Goal: Information Seeking & Learning: Learn about a topic

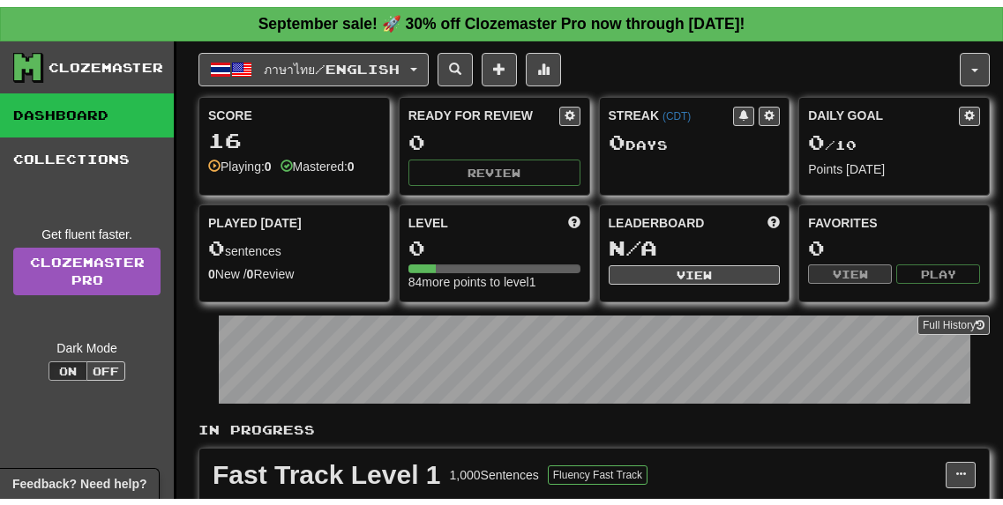
scroll to position [88, 0]
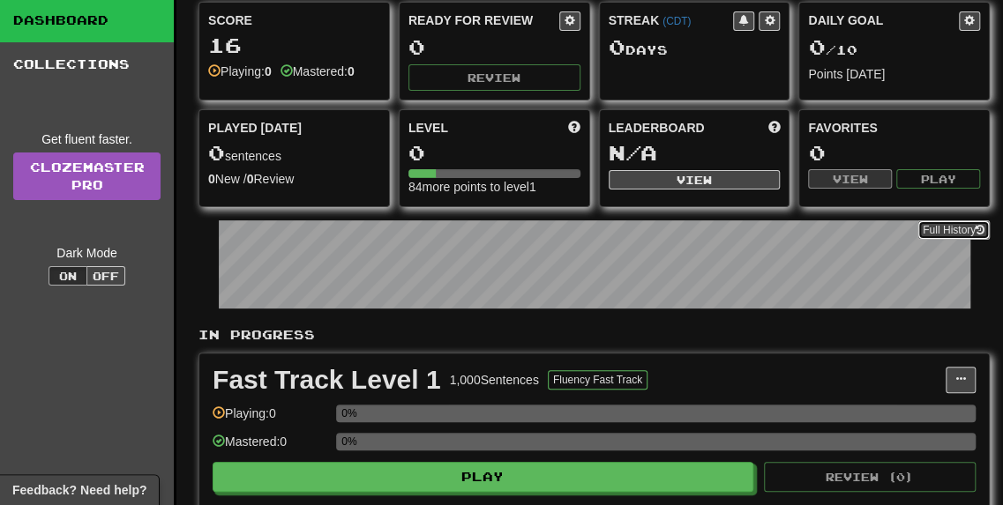
click at [955, 227] on button "Full History" at bounding box center [953, 230] width 72 height 19
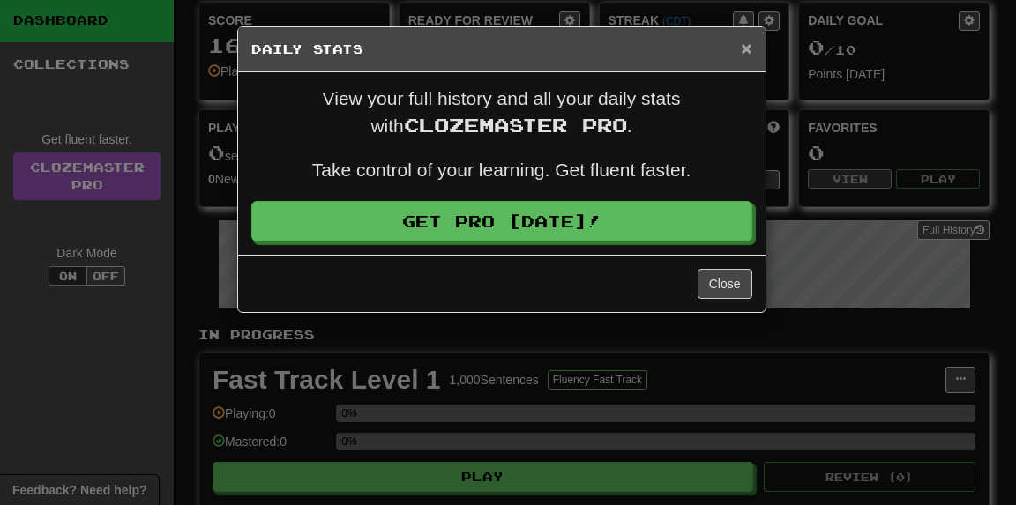
click at [745, 50] on span "×" at bounding box center [746, 48] width 11 height 20
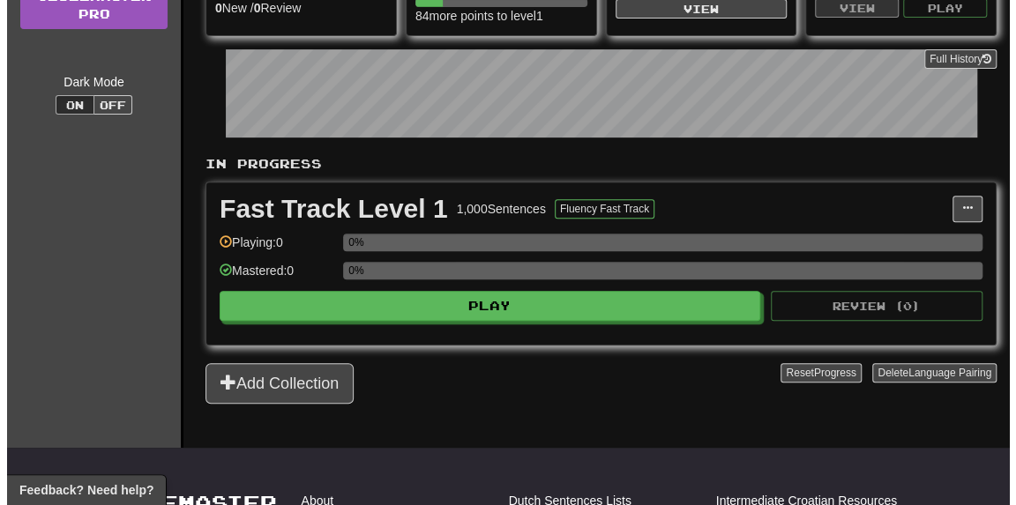
scroll to position [265, 0]
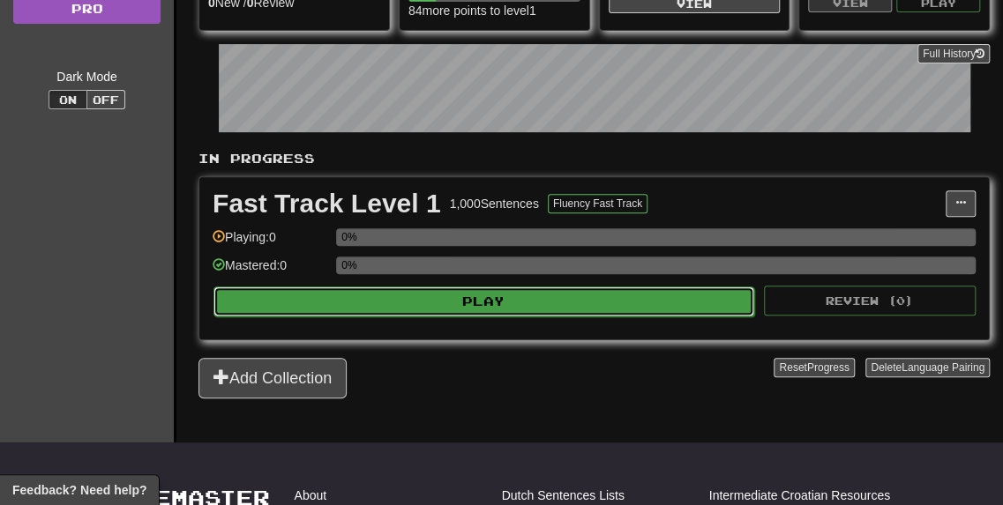
click at [529, 304] on button "Play" at bounding box center [483, 302] width 541 height 30
select select "**"
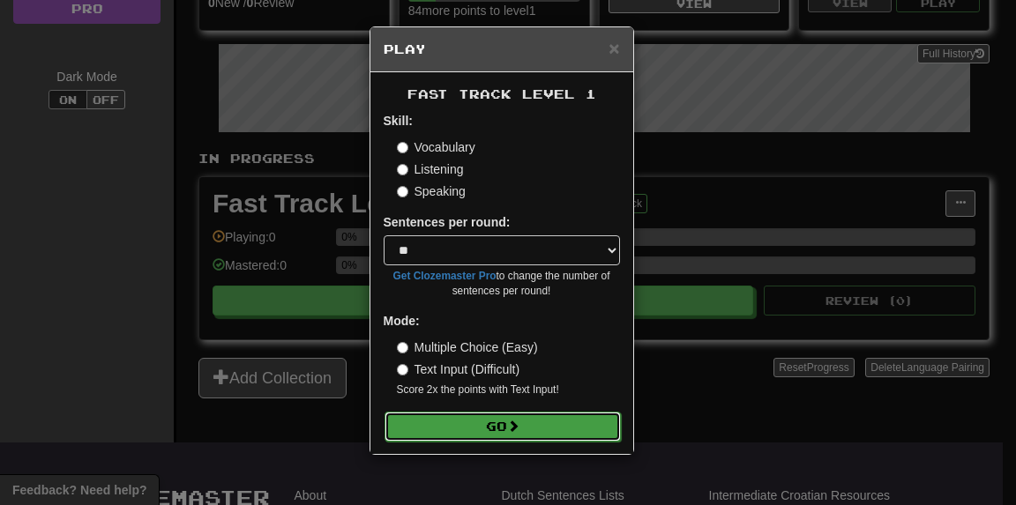
click at [475, 419] on button "Go" at bounding box center [503, 427] width 236 height 30
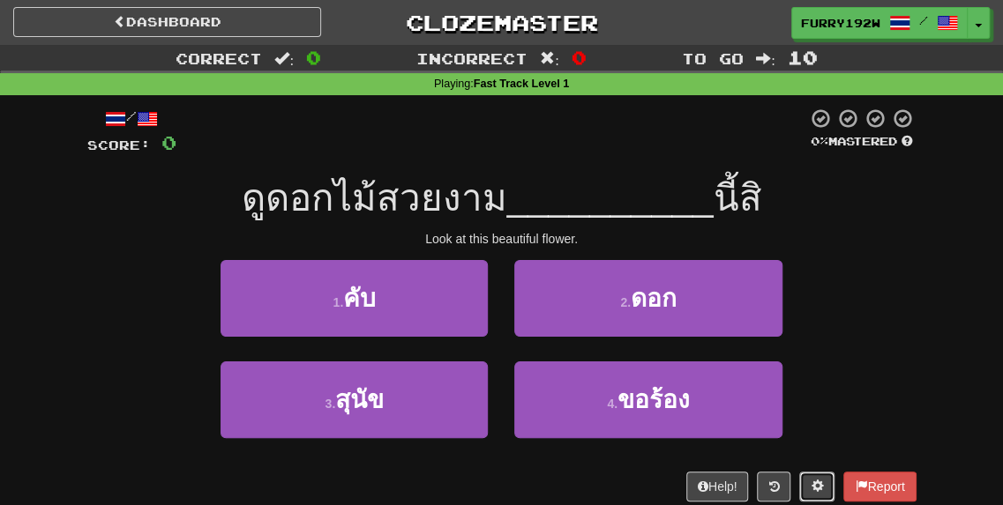
click at [803, 483] on button at bounding box center [816, 487] width 35 height 30
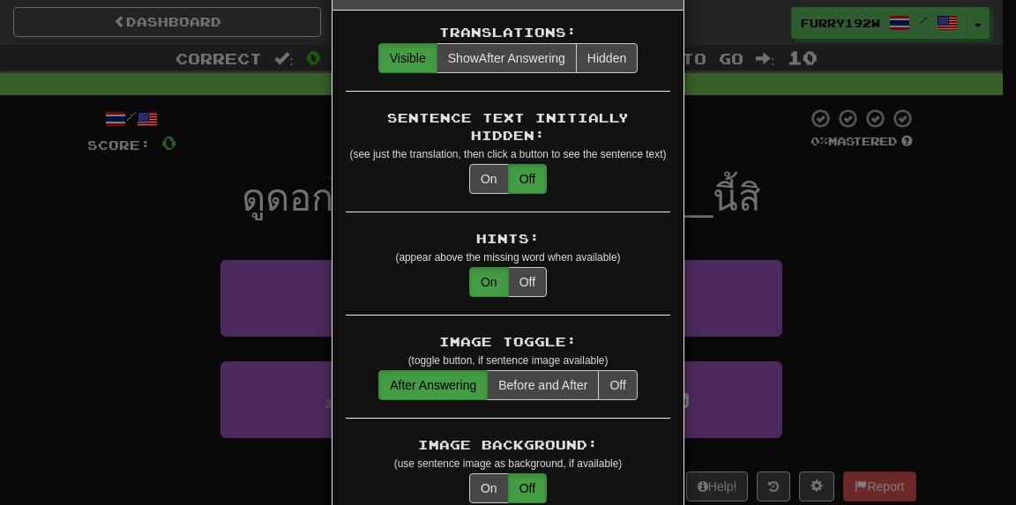
scroll to position [88, 0]
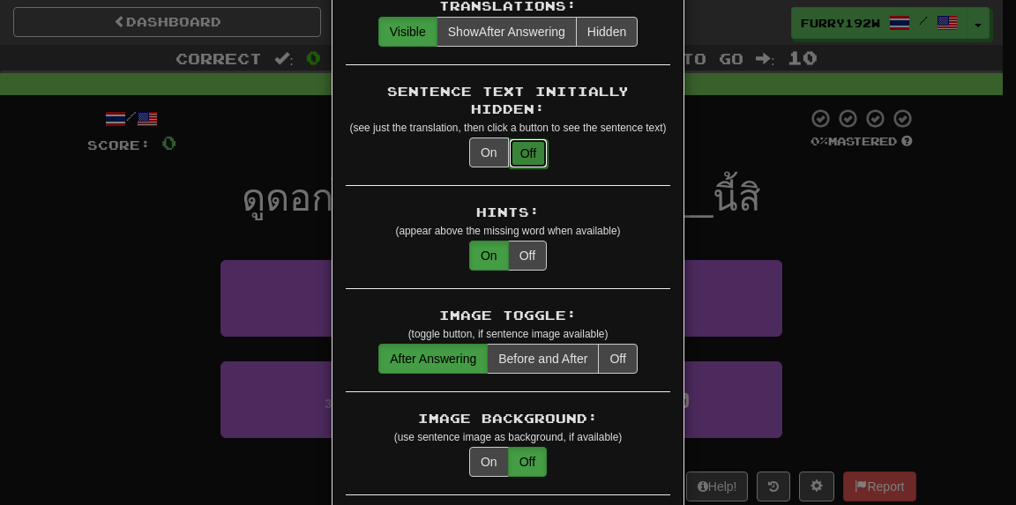
click at [534, 143] on button "Off" at bounding box center [528, 154] width 39 height 30
click at [493, 138] on button "On" at bounding box center [489, 153] width 40 height 30
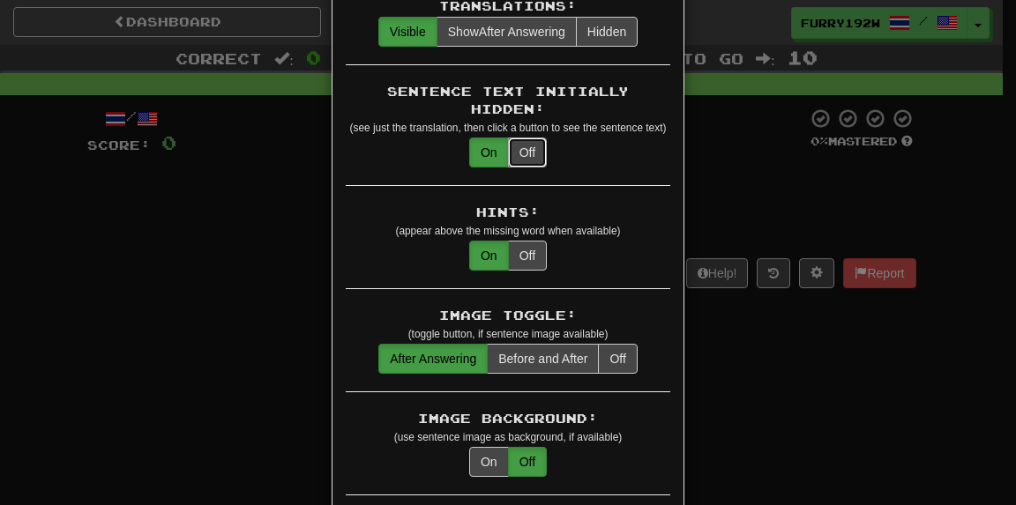
click at [510, 138] on button "Off" at bounding box center [527, 153] width 39 height 30
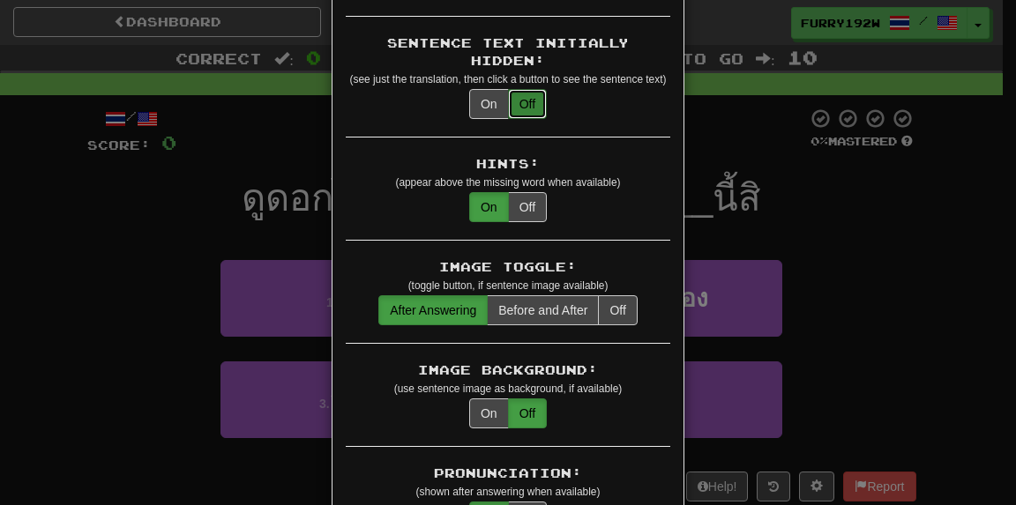
scroll to position [176, 0]
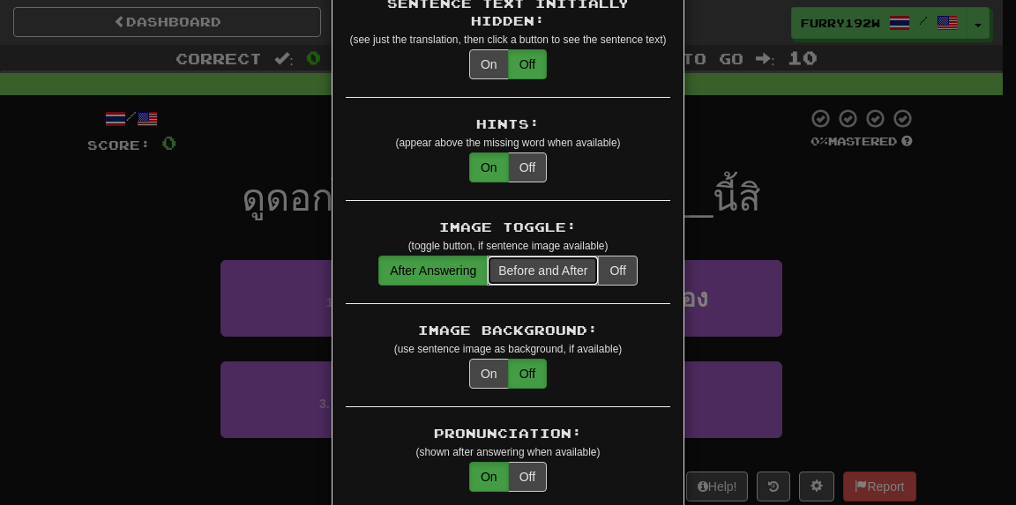
click at [556, 256] on button "Before and After" at bounding box center [543, 271] width 112 height 30
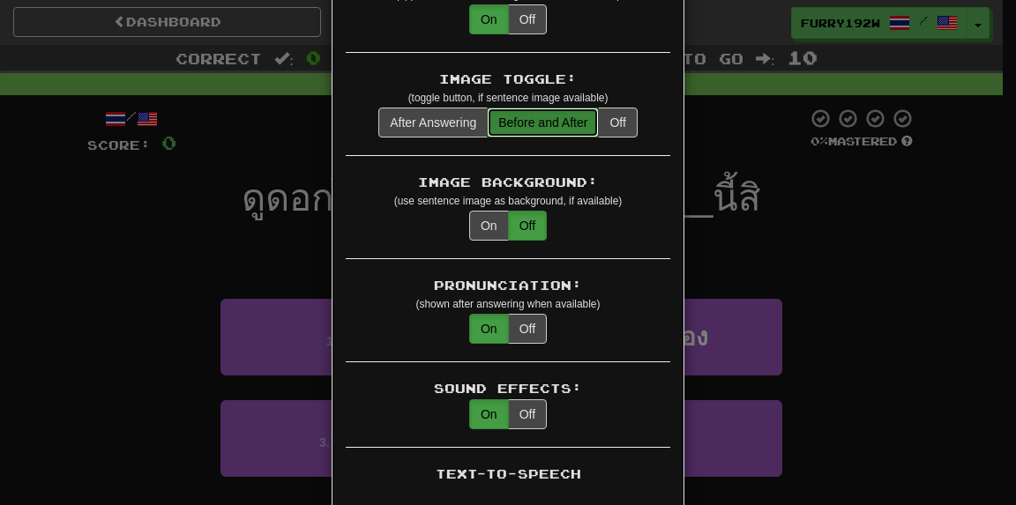
scroll to position [353, 0]
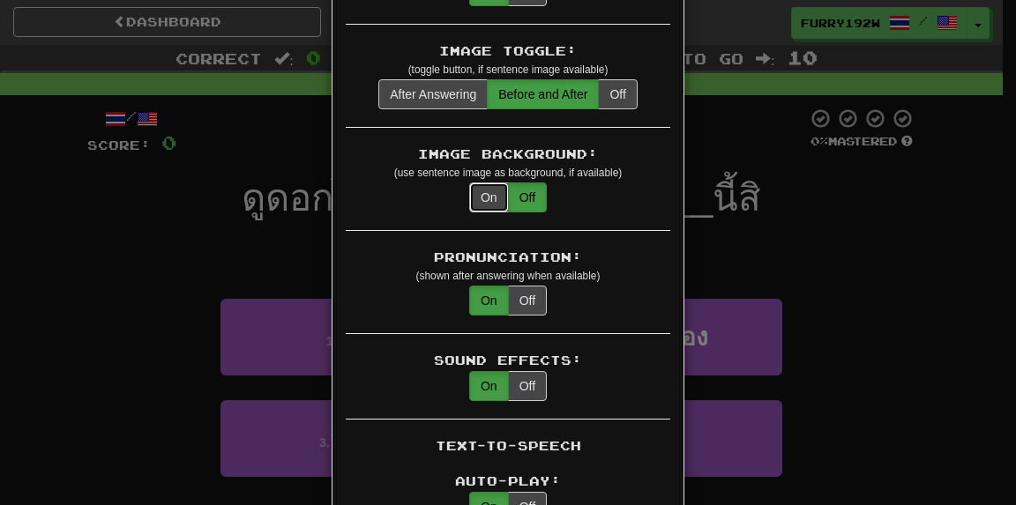
click at [478, 183] on button "On" at bounding box center [489, 198] width 40 height 30
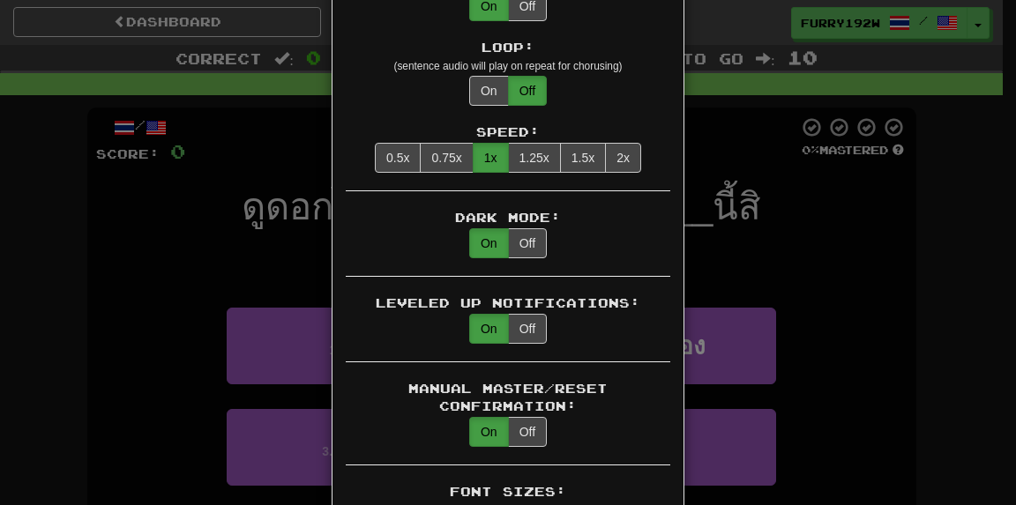
scroll to position [882, 0]
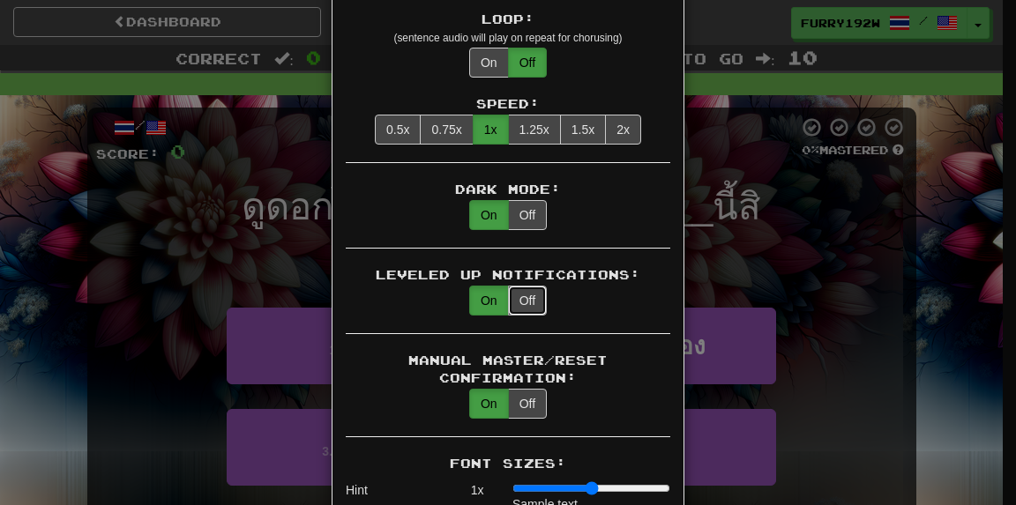
click at [519, 286] on button "Off" at bounding box center [527, 301] width 39 height 30
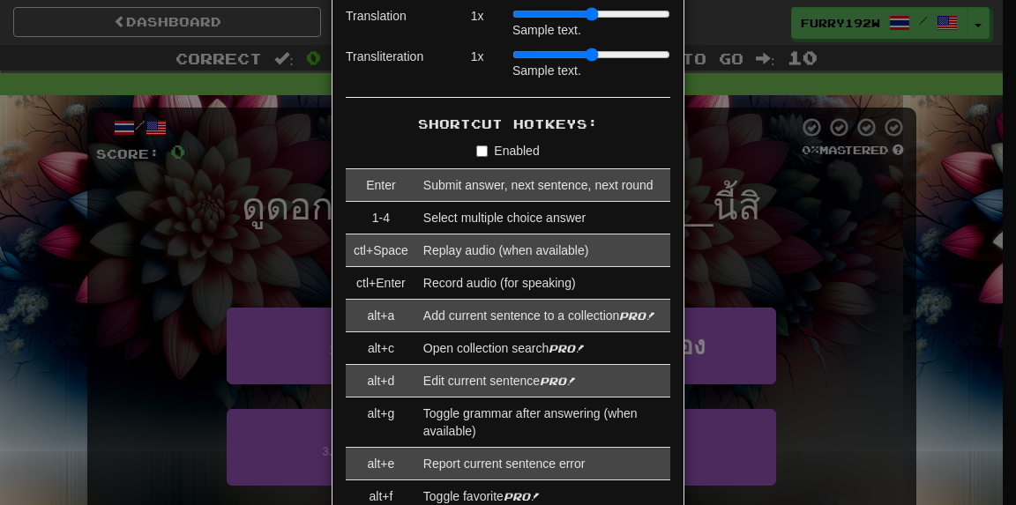
scroll to position [1390, 0]
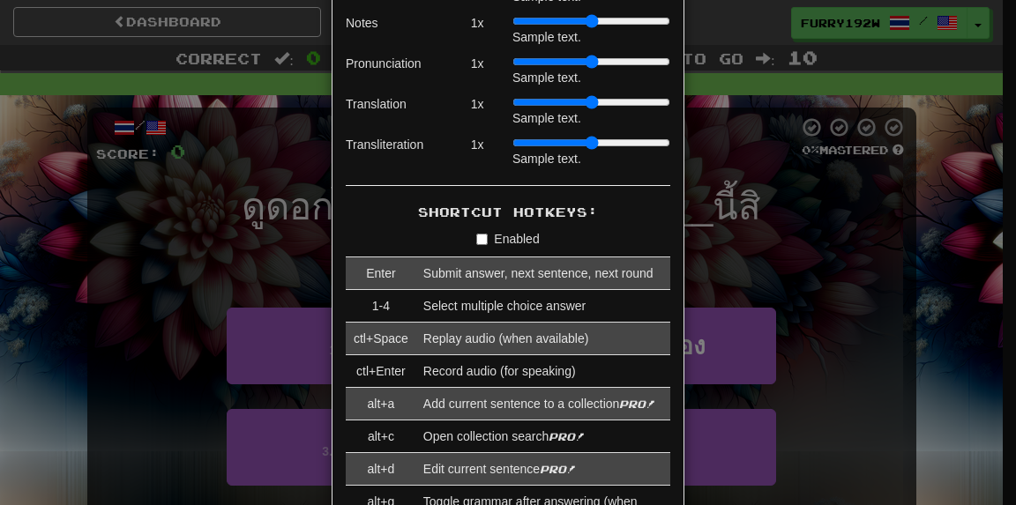
click at [869, 239] on div "× Game Settings Translations: Visible Show After Answering Hidden Sentence Text…" at bounding box center [508, 252] width 1016 height 505
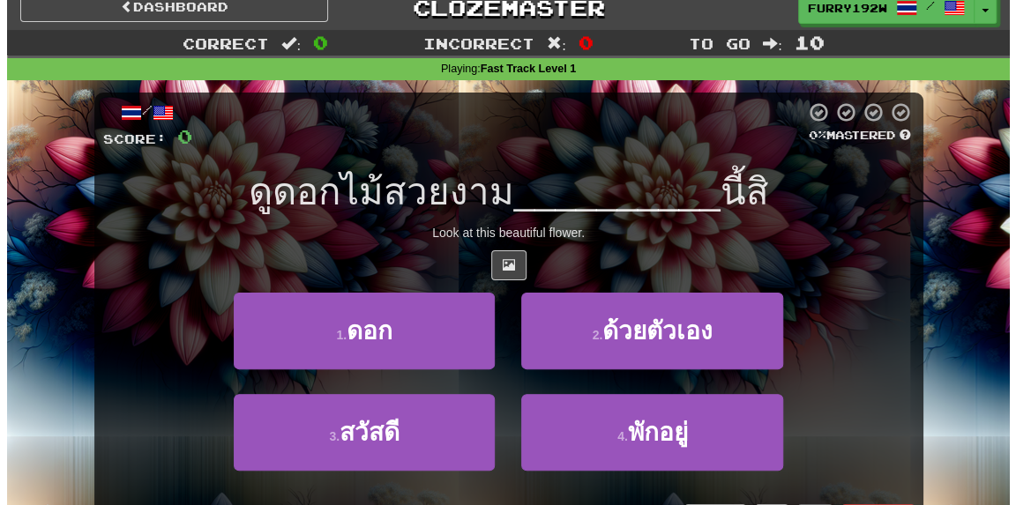
scroll to position [0, 0]
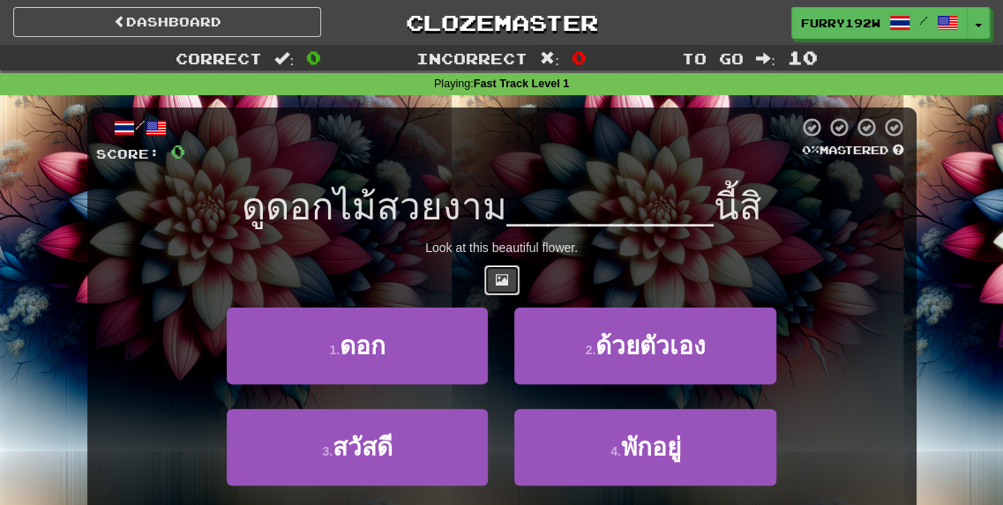
click at [492, 273] on button at bounding box center [501, 281] width 35 height 30
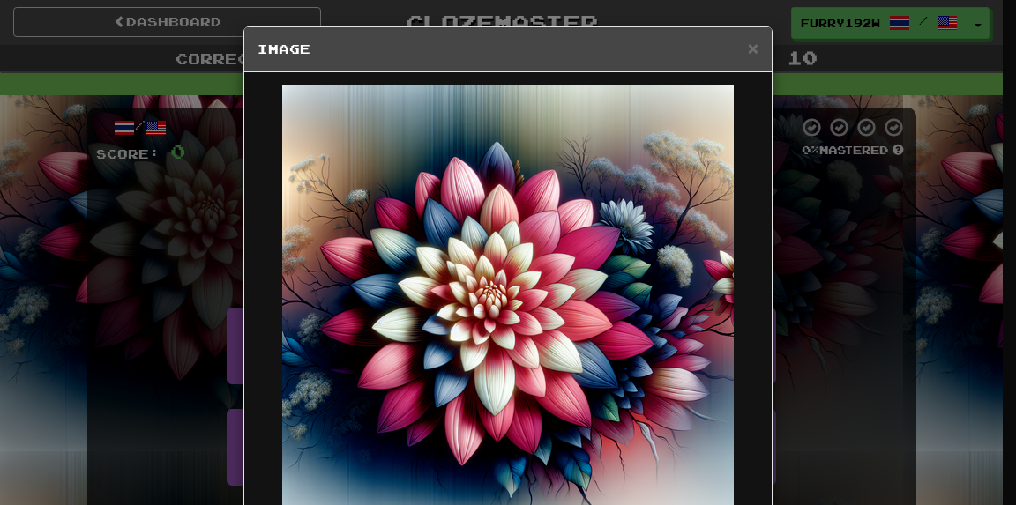
click at [832, 228] on div "× Image Change when and how images are shown in the game settings. Images are i…" at bounding box center [508, 252] width 1016 height 505
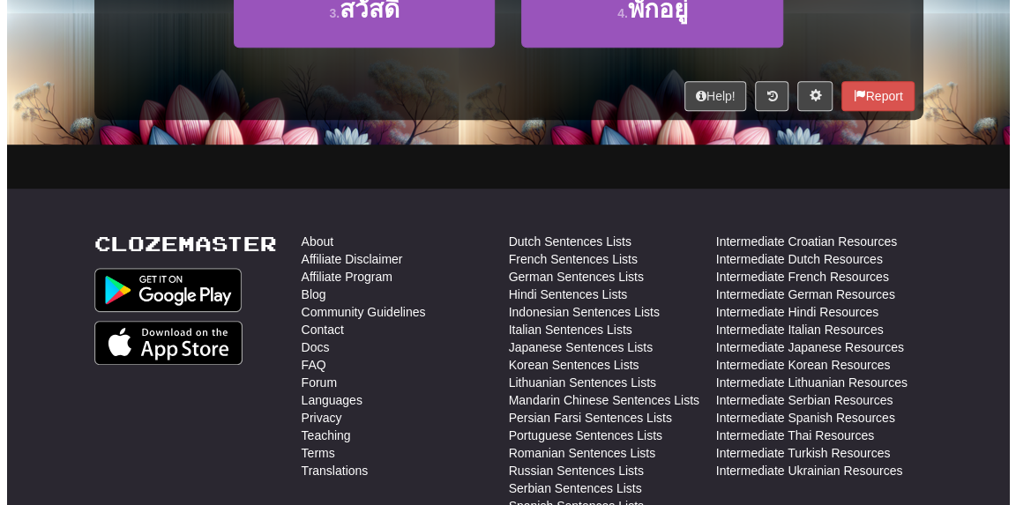
scroll to position [265, 0]
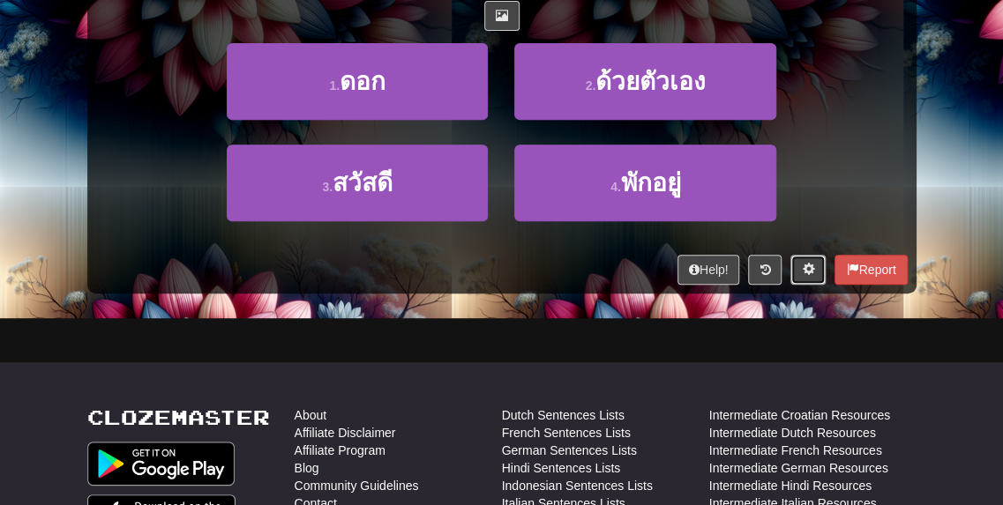
click at [798, 269] on button at bounding box center [807, 270] width 35 height 30
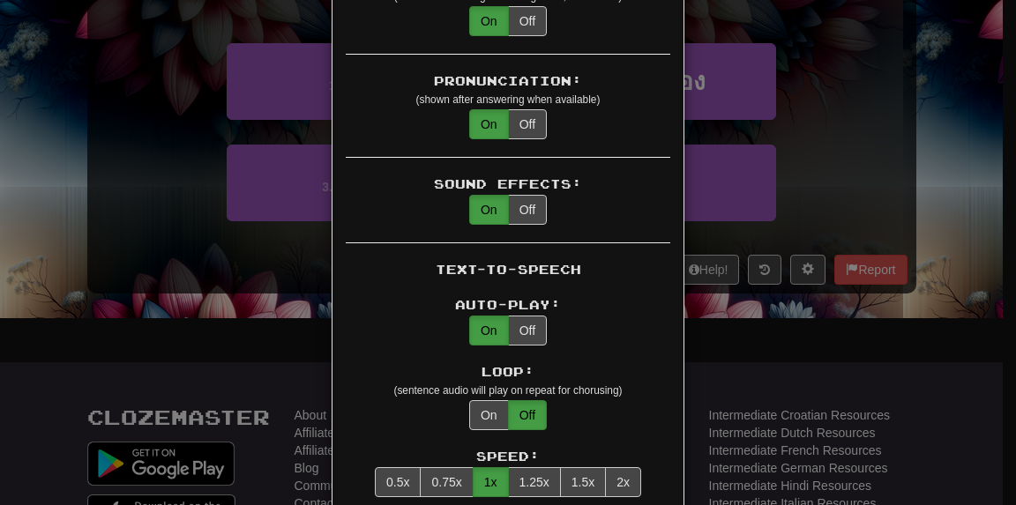
scroll to position [794, 0]
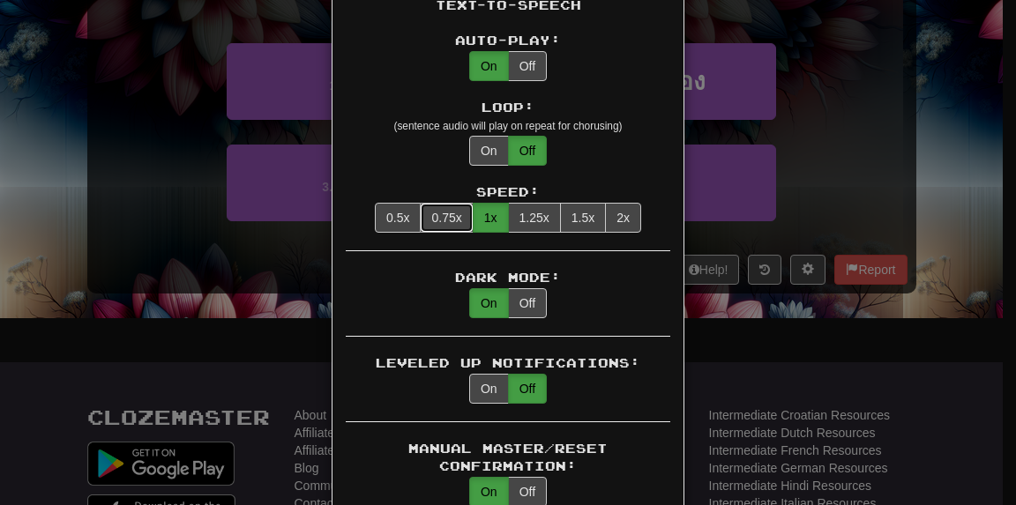
click at [429, 203] on button "0.75x" at bounding box center [446, 218] width 53 height 30
click at [820, 257] on div "× Game Settings Translations: Visible Show After Answering Hidden Sentence Text…" at bounding box center [508, 252] width 1016 height 505
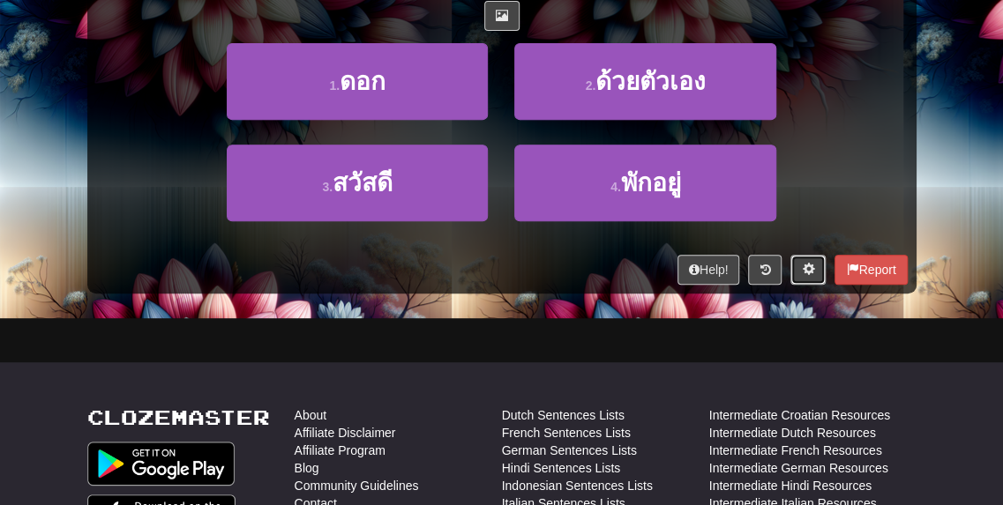
click at [816, 261] on button at bounding box center [807, 270] width 35 height 30
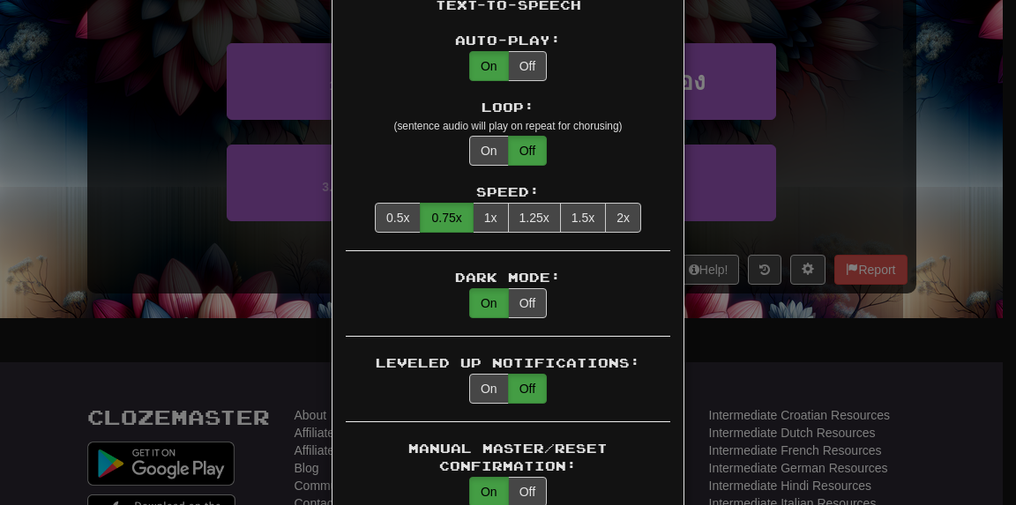
click at [395, 183] on div "Speed:" at bounding box center [508, 192] width 325 height 18
click at [392, 203] on button "0.5x" at bounding box center [398, 218] width 46 height 30
click at [218, 227] on div "× Game Settings Translations: Visible Show After Answering Hidden Sentence Text…" at bounding box center [508, 252] width 1016 height 505
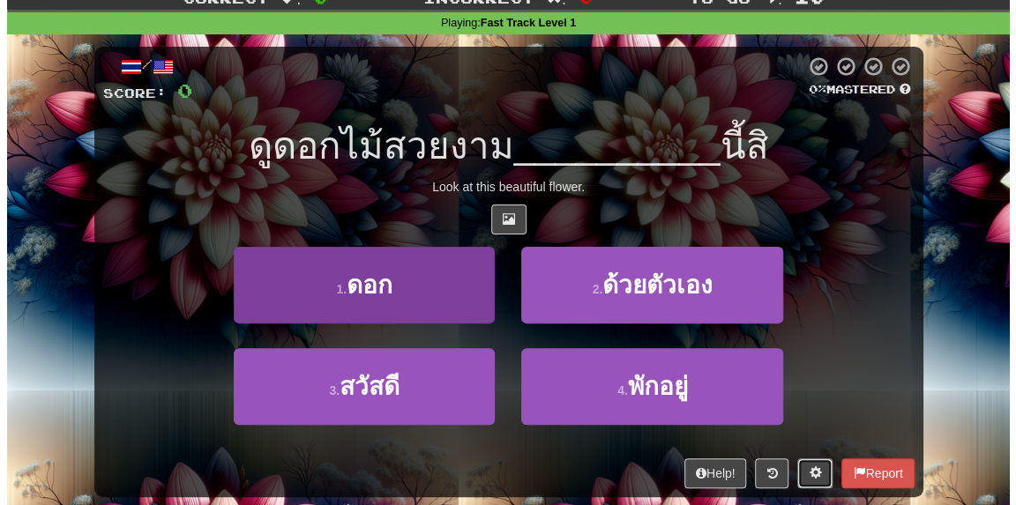
scroll to position [88, 0]
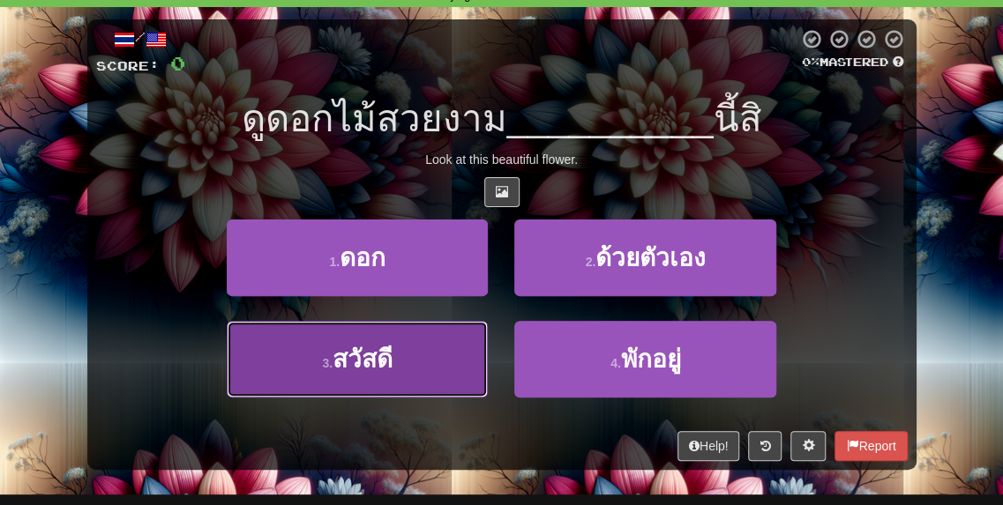
click at [462, 354] on button "3 . สวัสดี" at bounding box center [358, 359] width 262 height 77
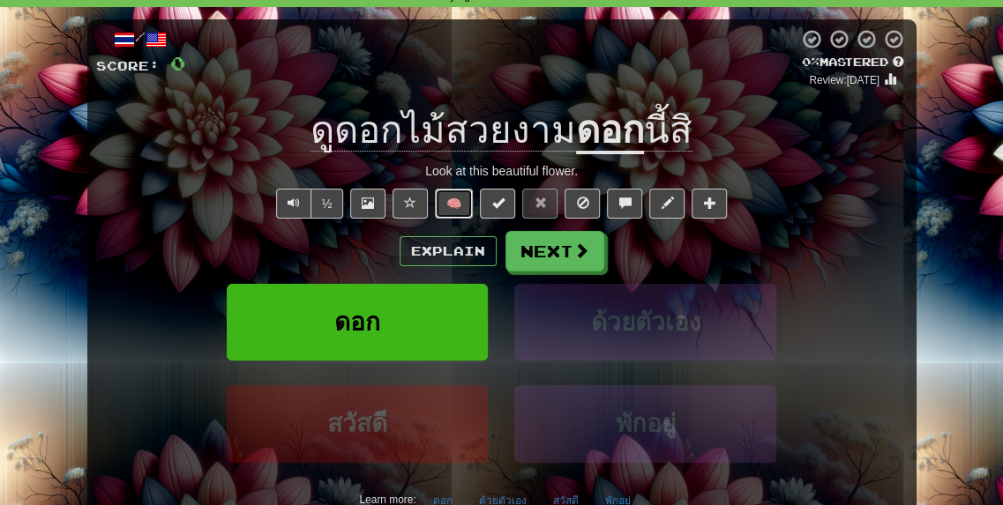
click at [452, 209] on button "🧠" at bounding box center [454, 204] width 38 height 30
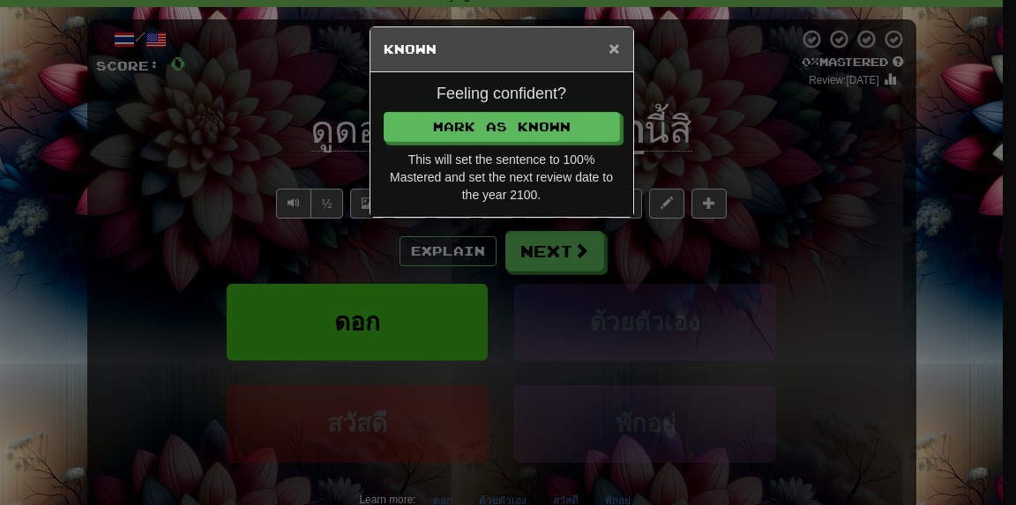
click at [609, 45] on span "×" at bounding box center [614, 48] width 11 height 20
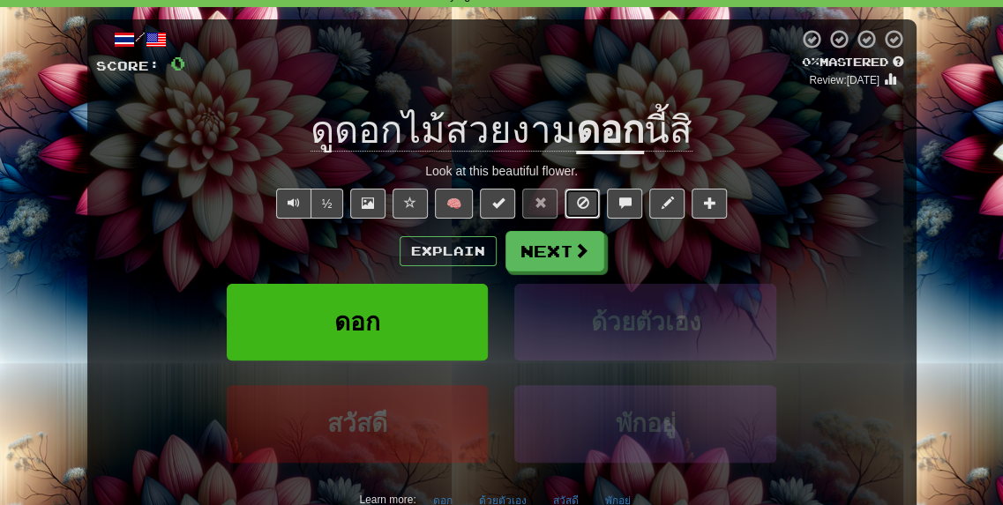
click at [581, 209] on span at bounding box center [582, 203] width 12 height 12
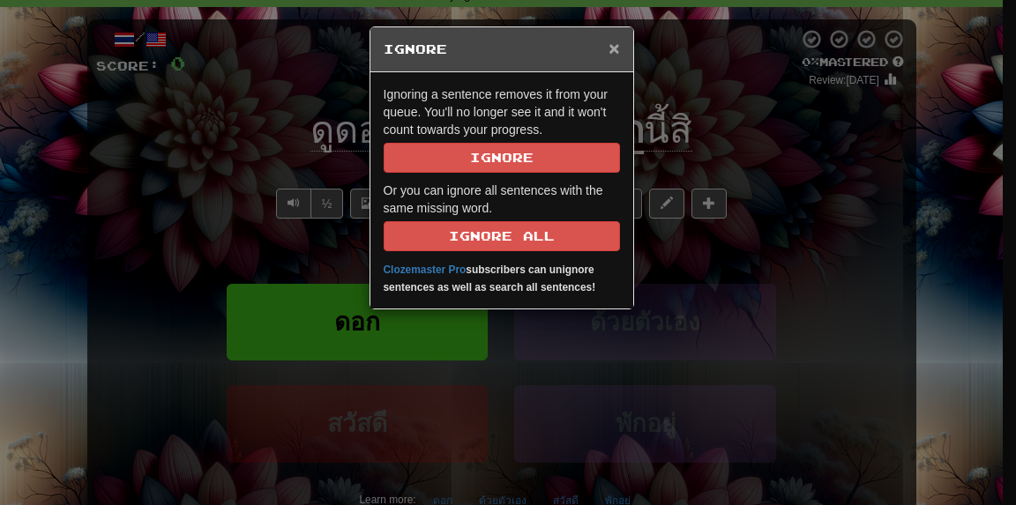
click at [610, 43] on span "×" at bounding box center [614, 48] width 11 height 20
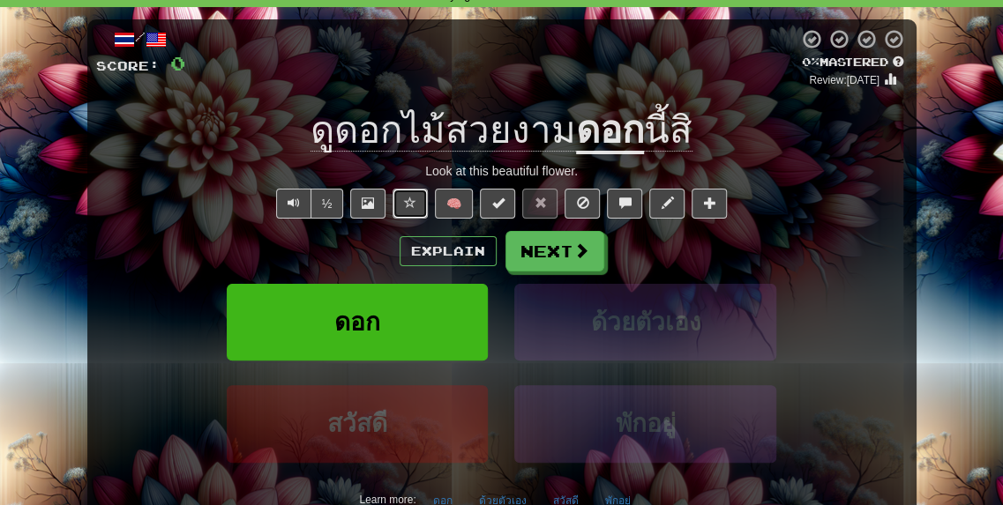
click at [414, 197] on span at bounding box center [410, 203] width 12 height 12
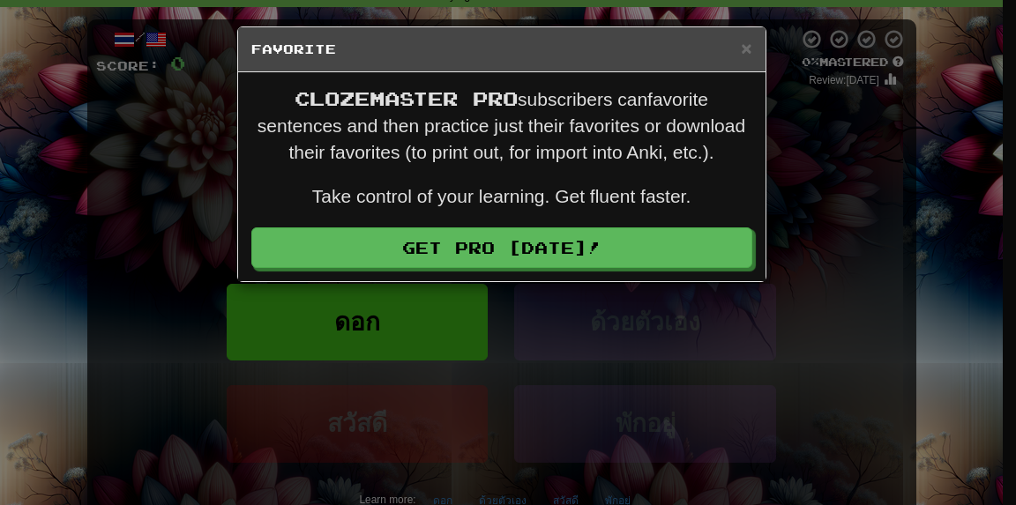
click at [738, 50] on h5 "Favorite" at bounding box center [501, 50] width 501 height 18
click at [746, 49] on span "×" at bounding box center [746, 48] width 11 height 20
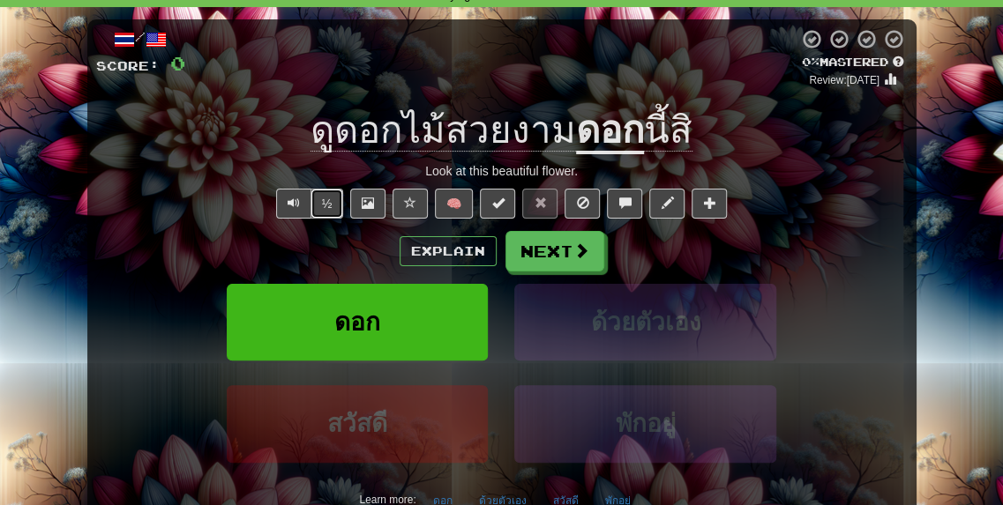
click at [328, 206] on button "½" at bounding box center [328, 204] width 34 height 30
click at [629, 206] on span at bounding box center [624, 203] width 12 height 12
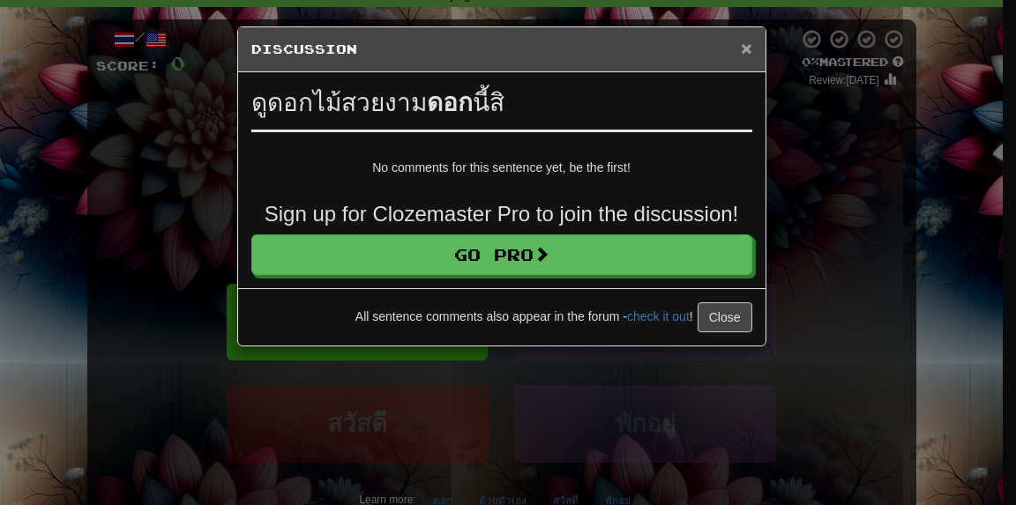
click at [742, 48] on span "×" at bounding box center [746, 48] width 11 height 20
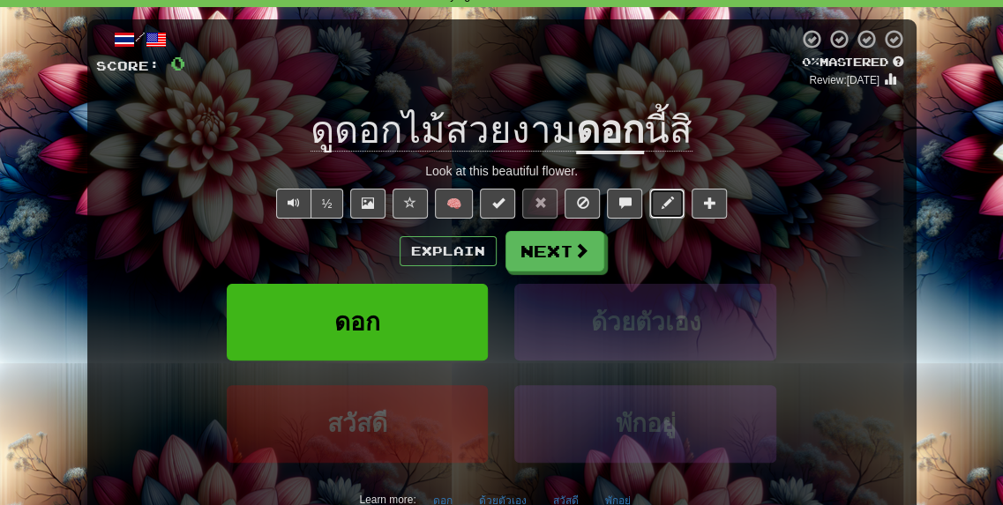
click at [662, 210] on button at bounding box center [666, 204] width 35 height 30
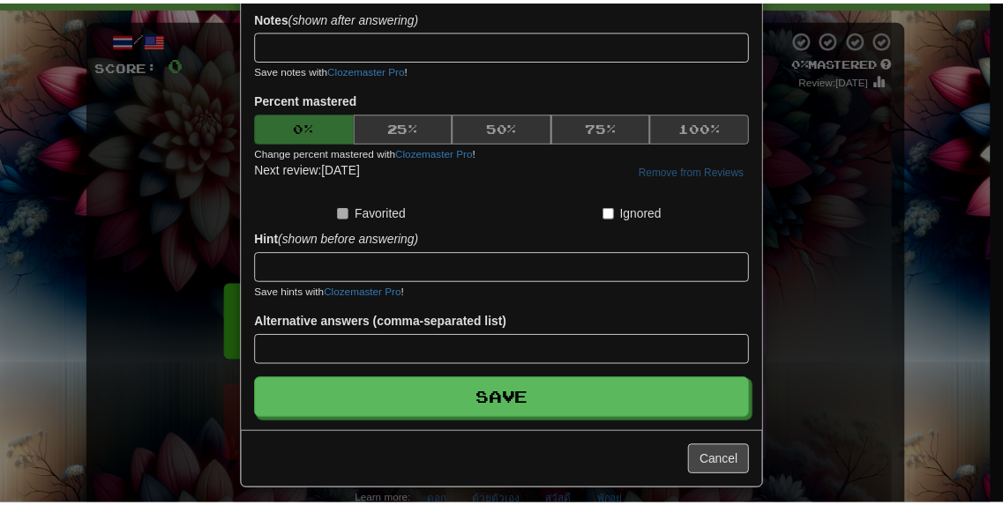
scroll to position [286, 0]
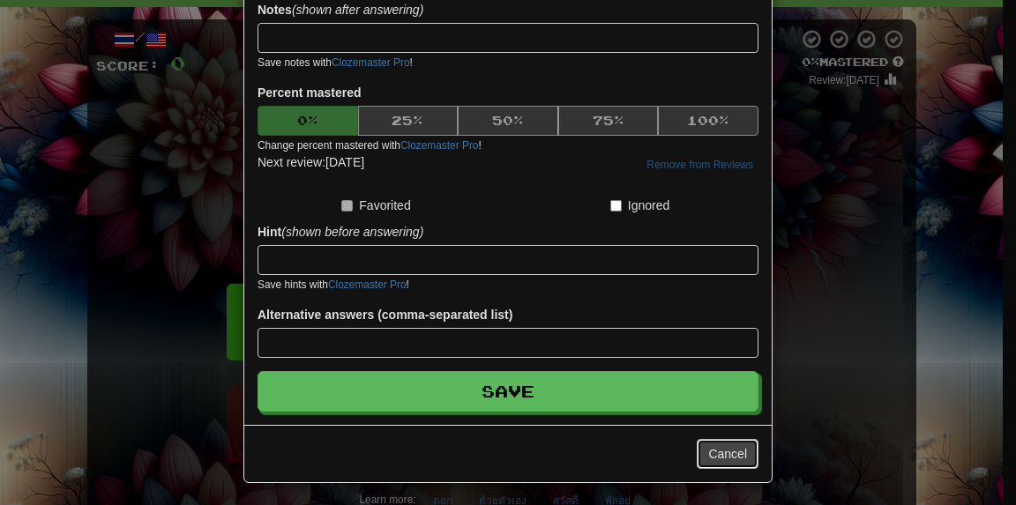
click at [708, 458] on button "Cancel" at bounding box center [728, 454] width 62 height 30
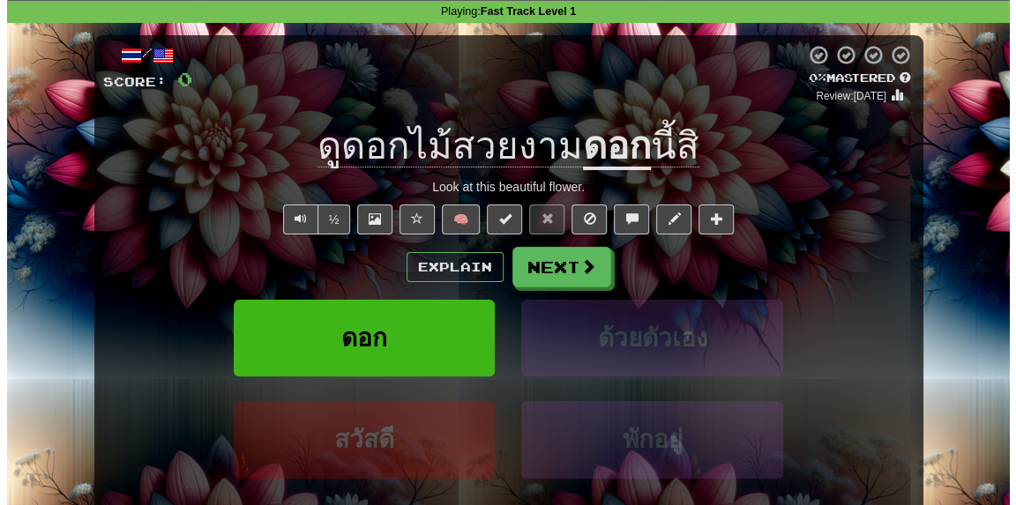
scroll to position [0, 0]
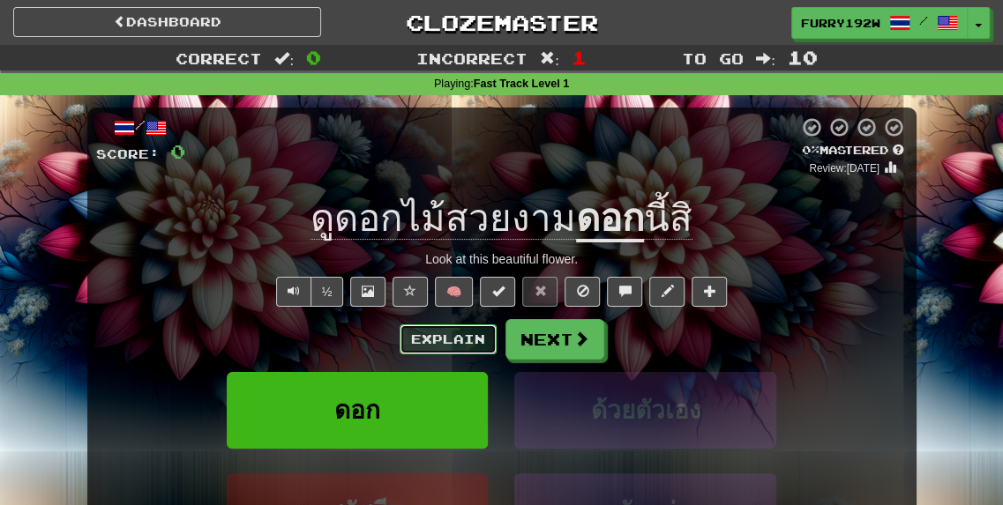
click at [466, 327] on button "Explain" at bounding box center [448, 340] width 97 height 30
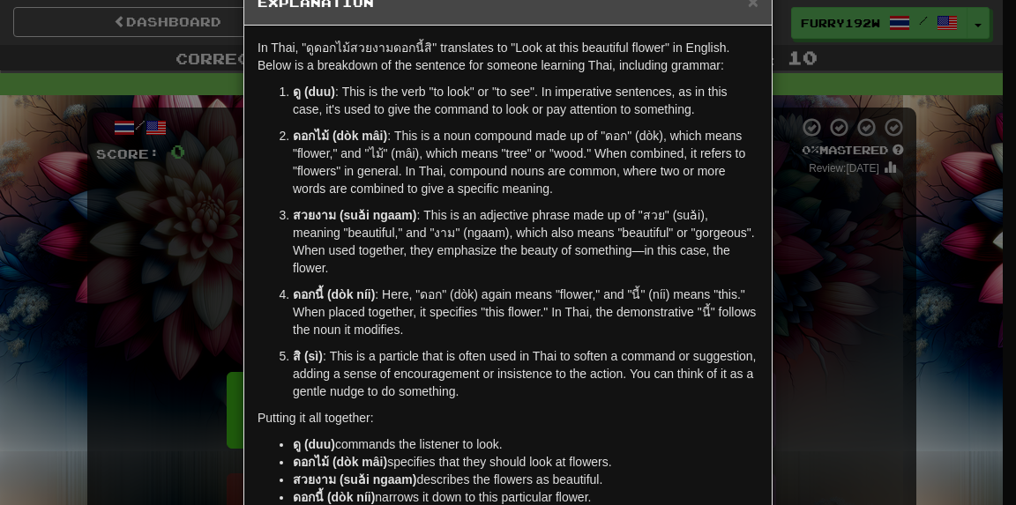
scroll to position [19, 0]
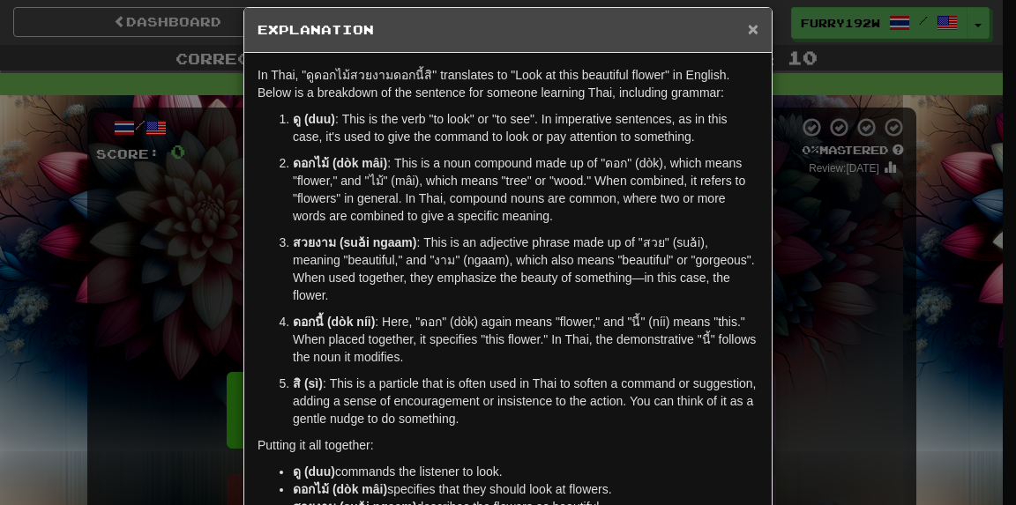
click at [748, 35] on span "×" at bounding box center [753, 29] width 11 height 20
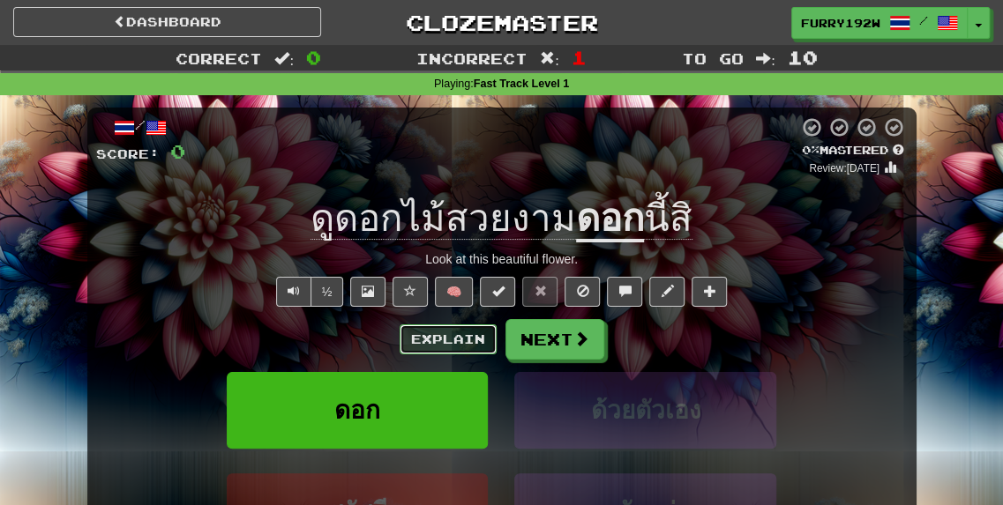
click at [415, 329] on button "Explain" at bounding box center [448, 340] width 97 height 30
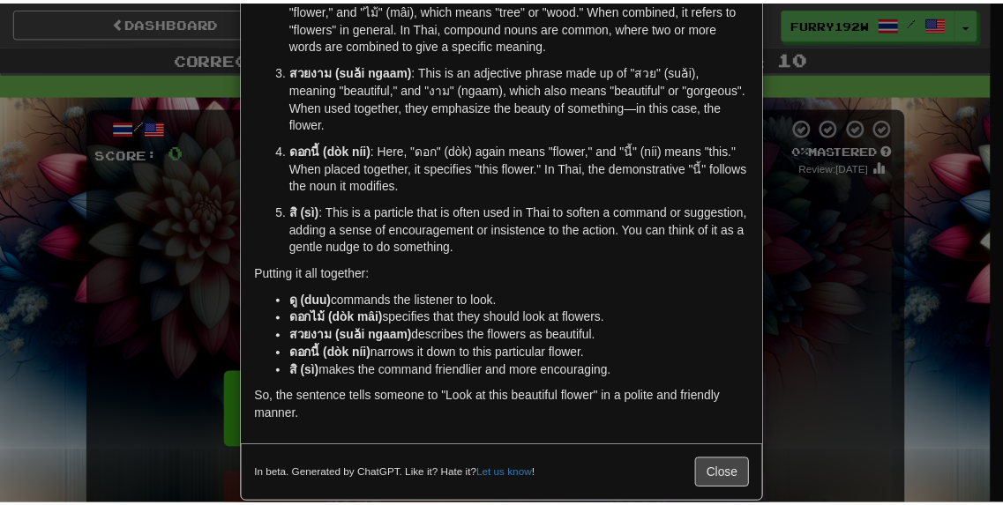
scroll to position [196, 0]
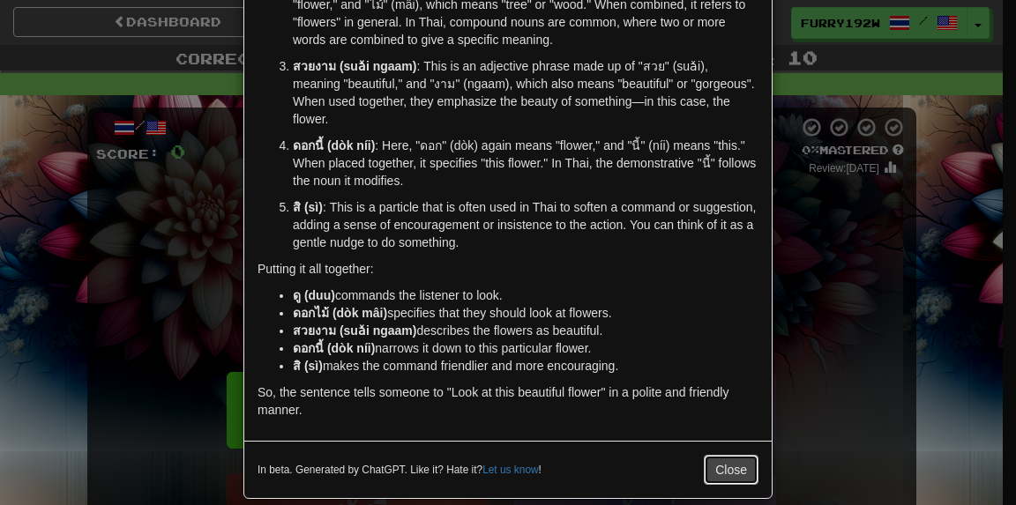
click at [720, 460] on button "Close" at bounding box center [731, 470] width 55 height 30
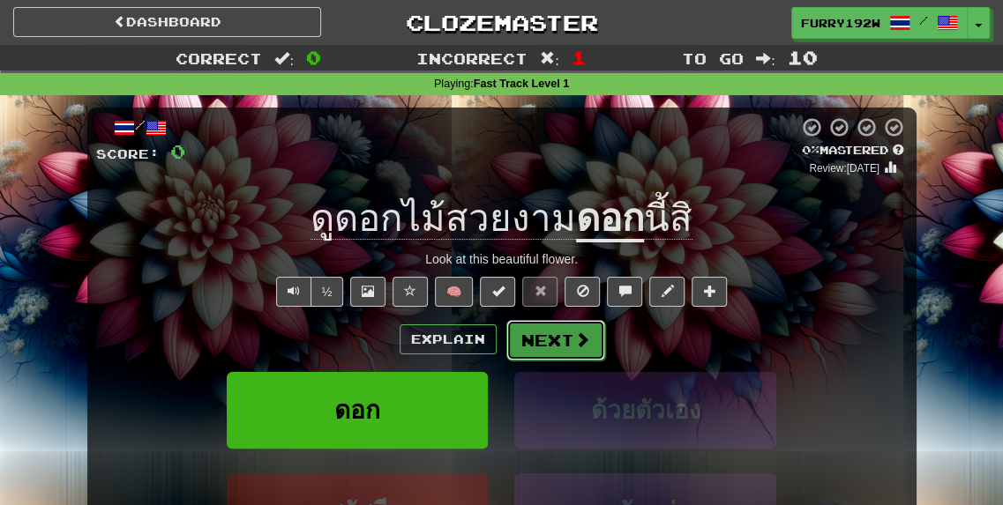
click at [531, 334] on button "Next" at bounding box center [555, 340] width 99 height 41
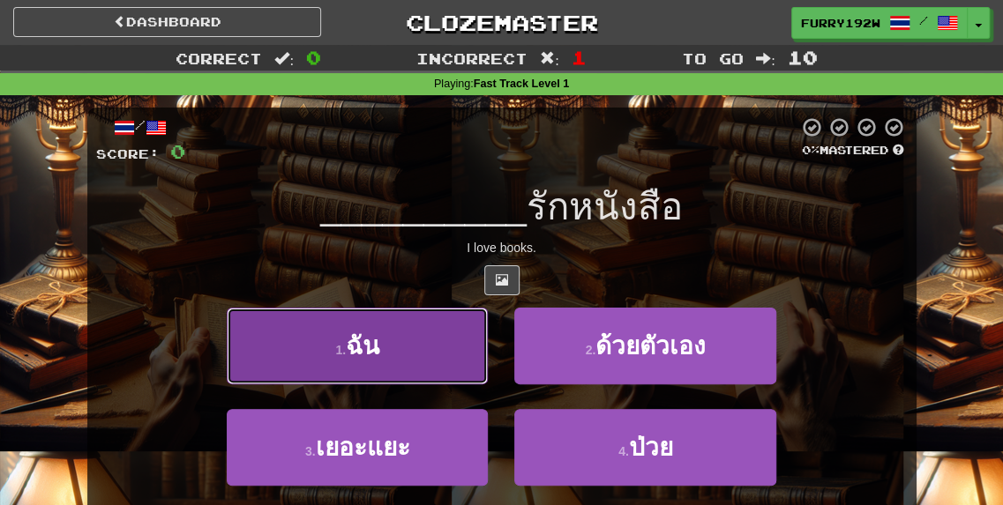
click at [368, 375] on button "1 . ฉัน" at bounding box center [358, 346] width 262 height 77
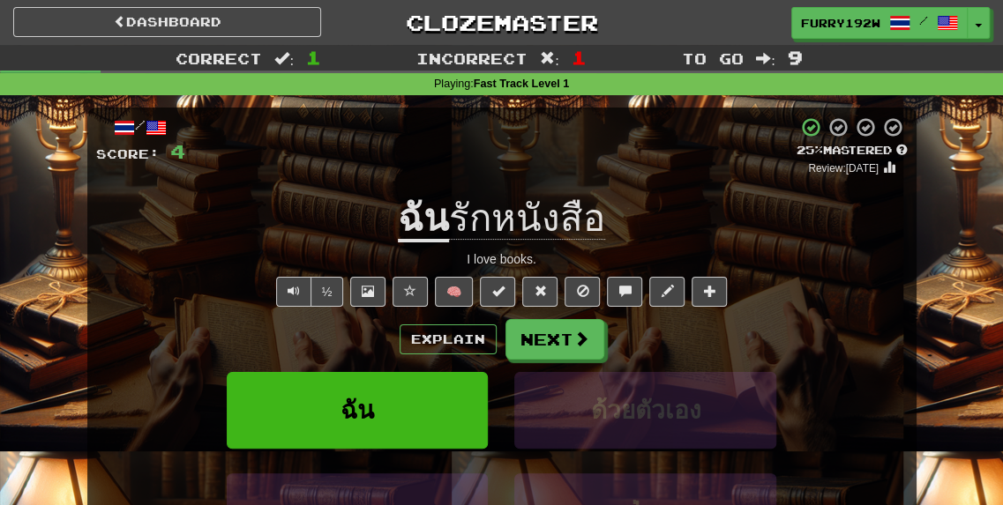
click at [436, 354] on div "Explain Next" at bounding box center [502, 339] width 812 height 41
click at [436, 341] on button "Explain" at bounding box center [448, 340] width 97 height 30
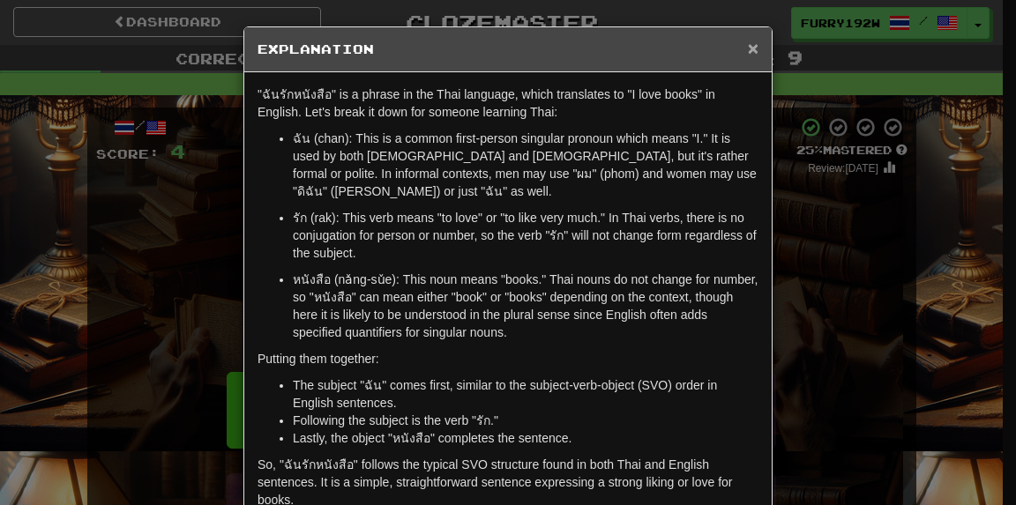
click at [748, 56] on span "×" at bounding box center [753, 48] width 11 height 20
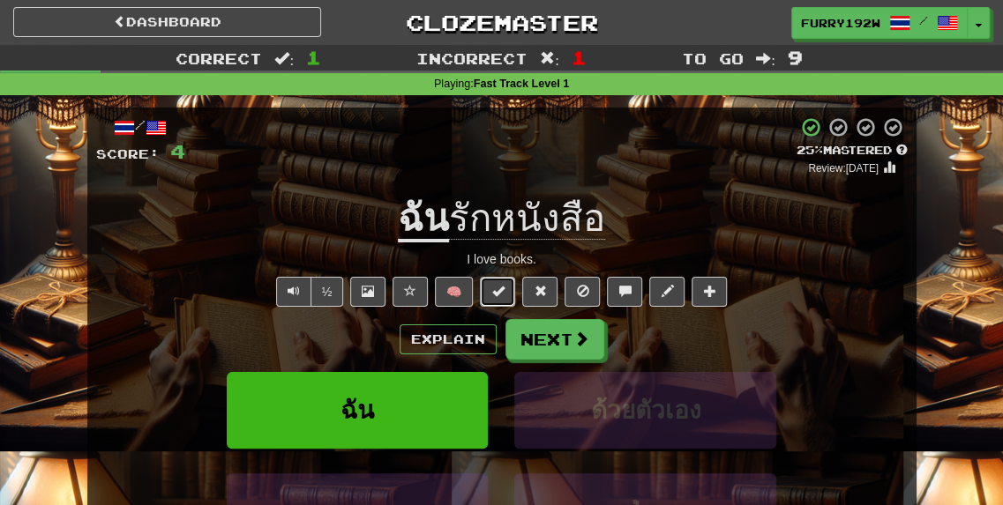
click at [492, 290] on span at bounding box center [497, 291] width 12 height 12
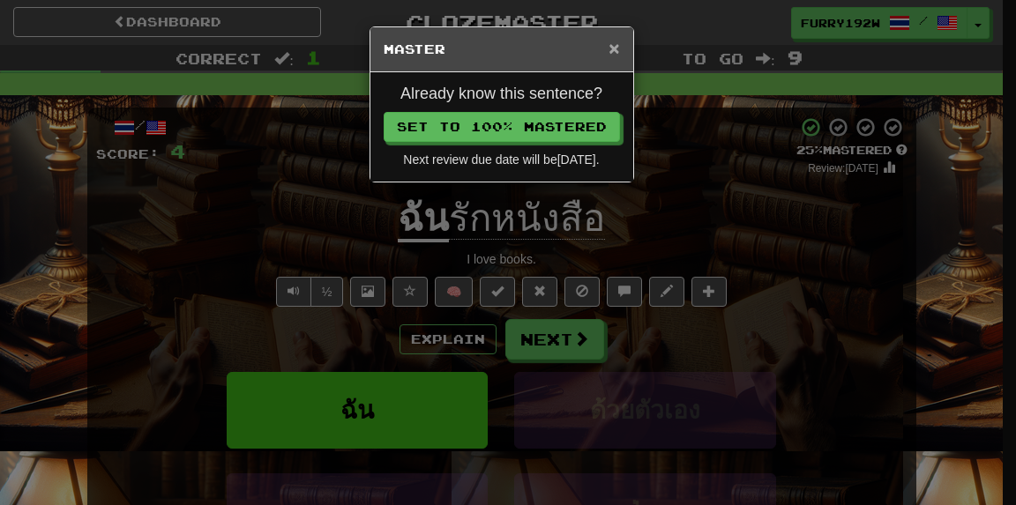
click at [615, 44] on span "×" at bounding box center [614, 48] width 11 height 20
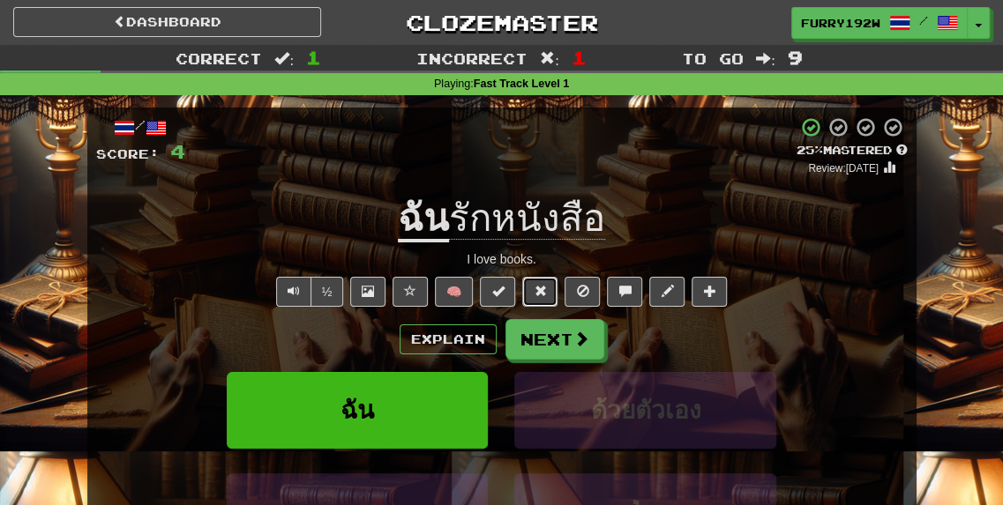
click at [543, 288] on span at bounding box center [540, 291] width 12 height 12
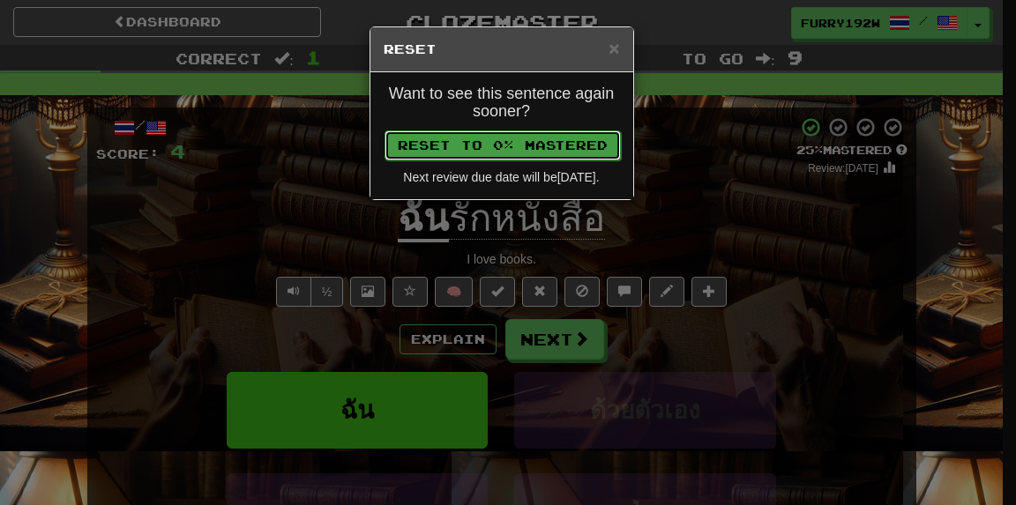
click at [547, 154] on button "Reset to 0% Mastered" at bounding box center [503, 146] width 236 height 30
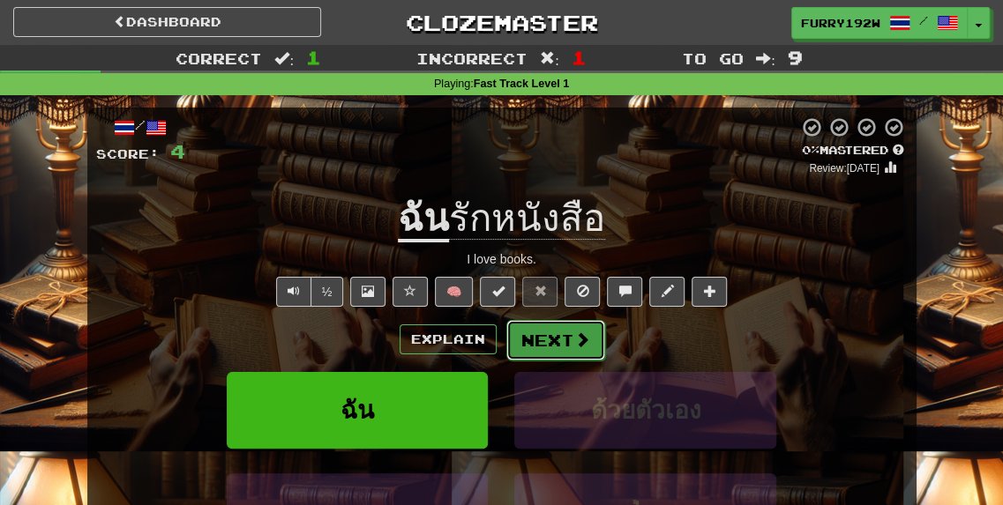
click at [578, 348] on button "Next" at bounding box center [555, 340] width 99 height 41
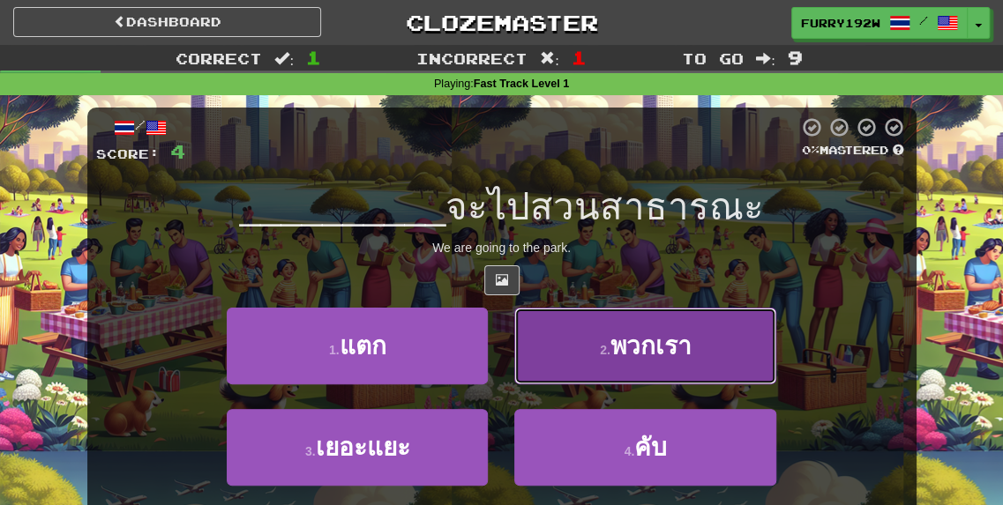
click at [561, 348] on button "2 . พวกเรา" at bounding box center [645, 346] width 262 height 77
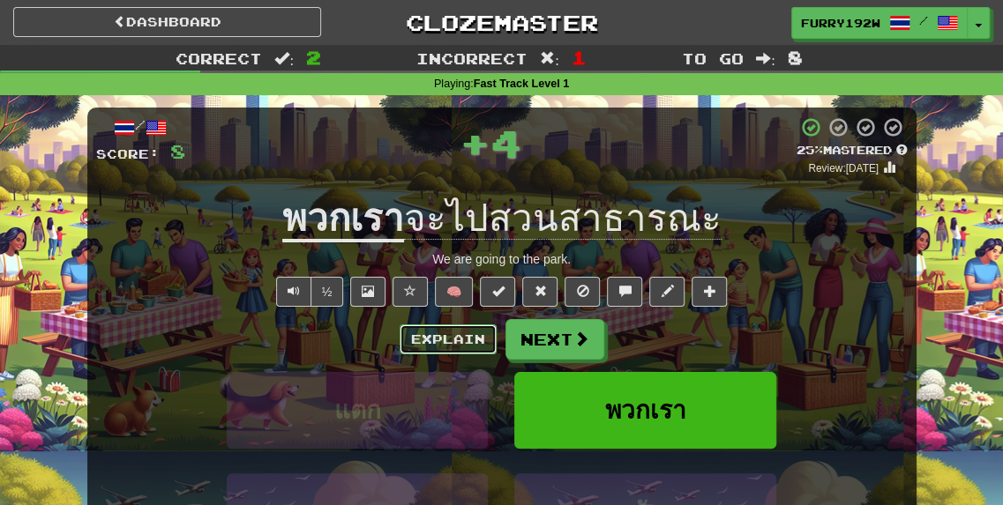
click at [457, 334] on button "Explain" at bounding box center [448, 340] width 97 height 30
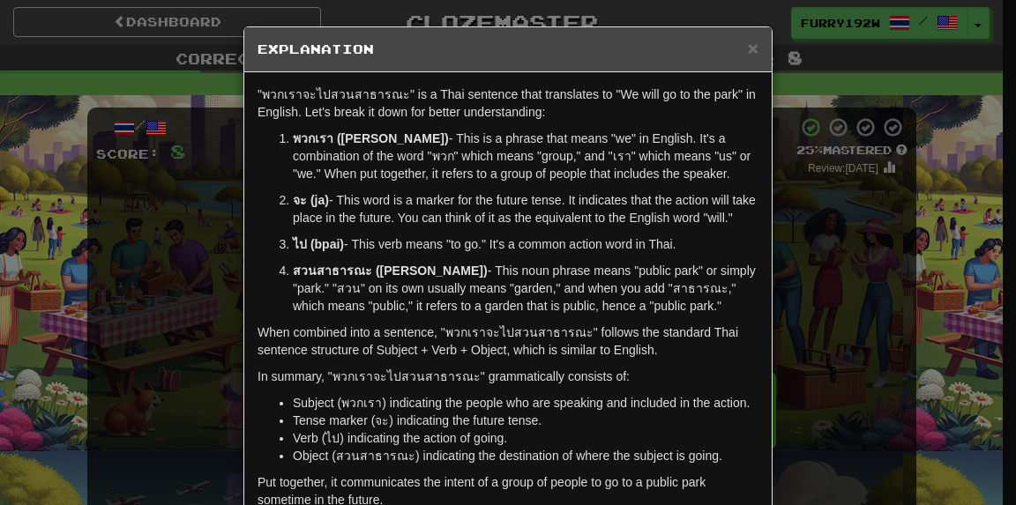
click at [793, 246] on div "× Explanation "พวกเราจะไปสวนสาธารณะ" is a Thai sentence that translates to "We …" at bounding box center [508, 252] width 1016 height 505
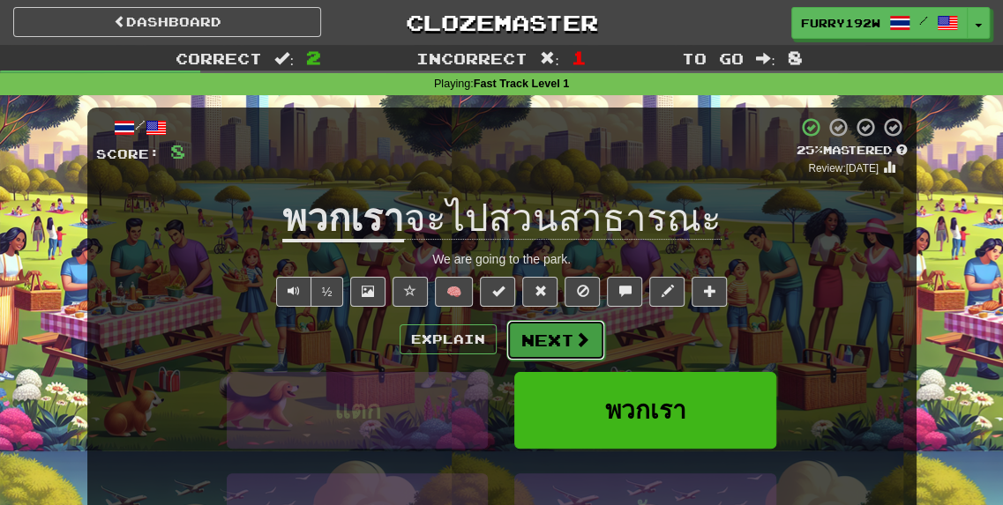
click at [565, 343] on button "Next" at bounding box center [555, 340] width 99 height 41
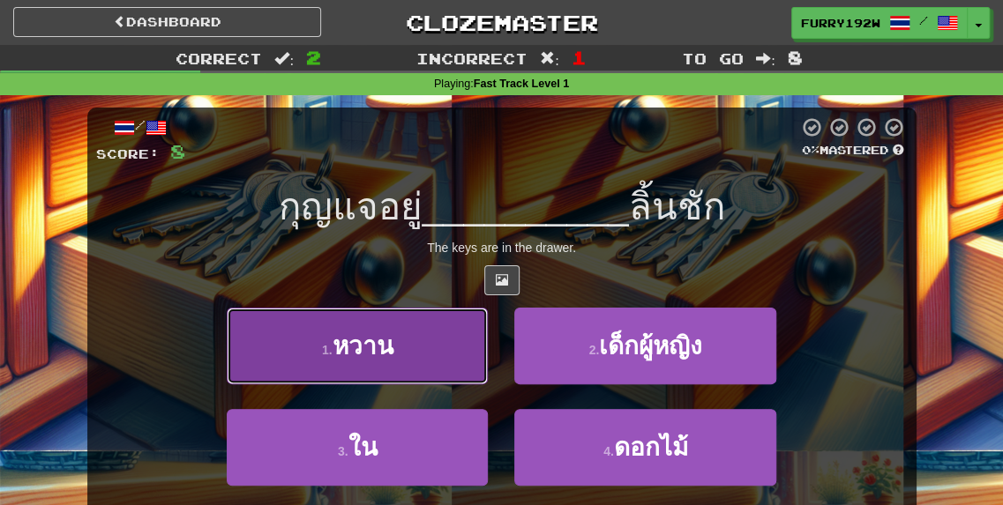
click at [461, 358] on button "1 . หวาน" at bounding box center [358, 346] width 262 height 77
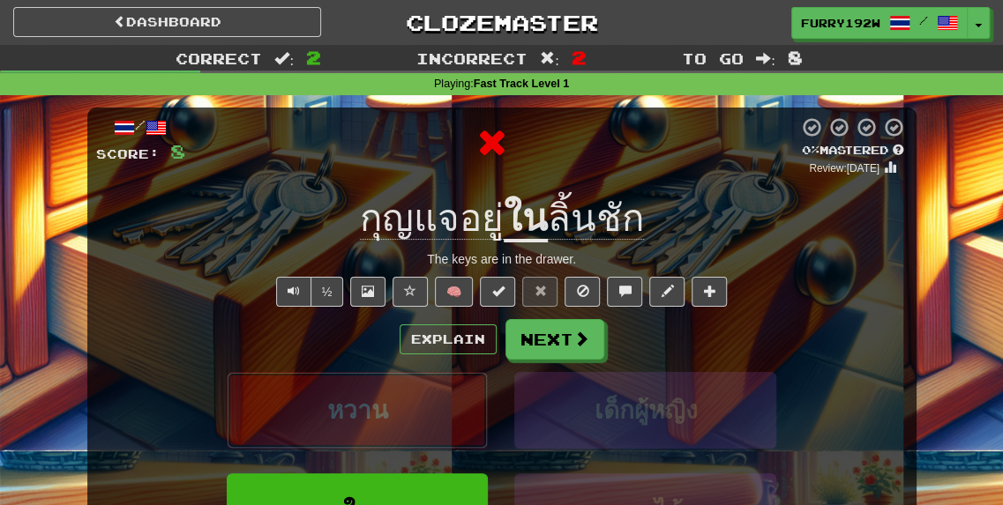
scroll to position [88, 0]
